Goal: Navigation & Orientation: Find specific page/section

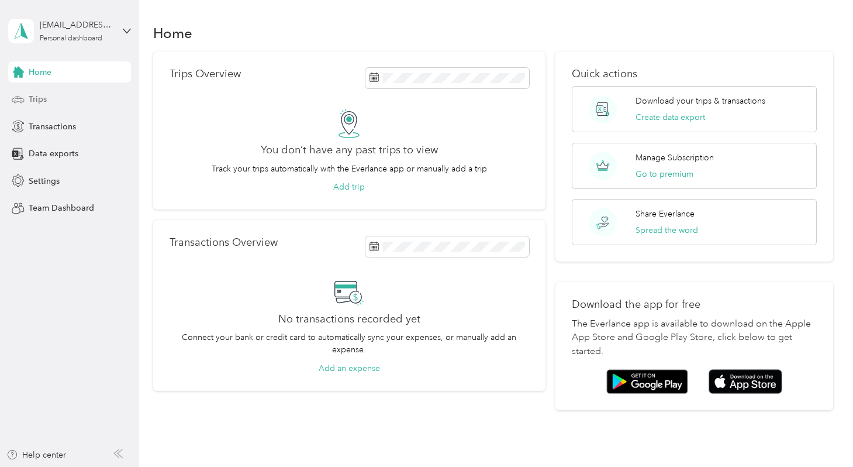
click at [48, 100] on div "Trips" at bounding box center [69, 99] width 123 height 21
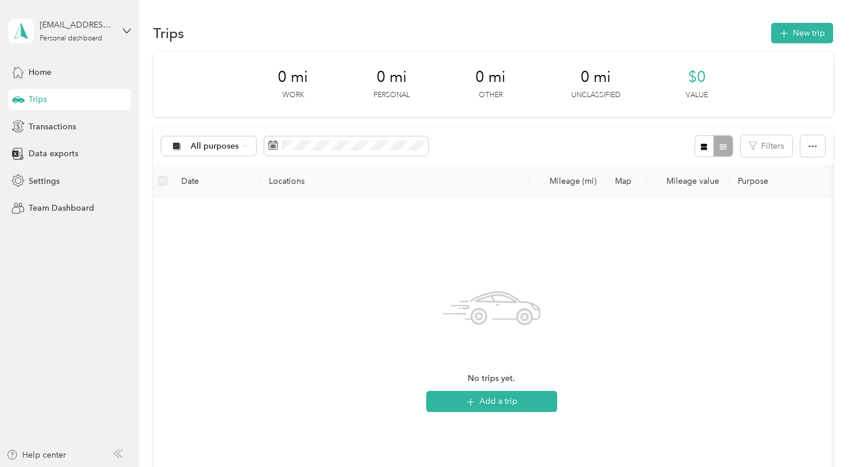
click at [119, 36] on div "[EMAIL_ADDRESS][DOMAIN_NAME] Personal dashboard" at bounding box center [69, 31] width 123 height 41
click at [49, 97] on div "Log out" at bounding box center [40, 96] width 45 height 12
